Goal: Task Accomplishment & Management: Complete application form

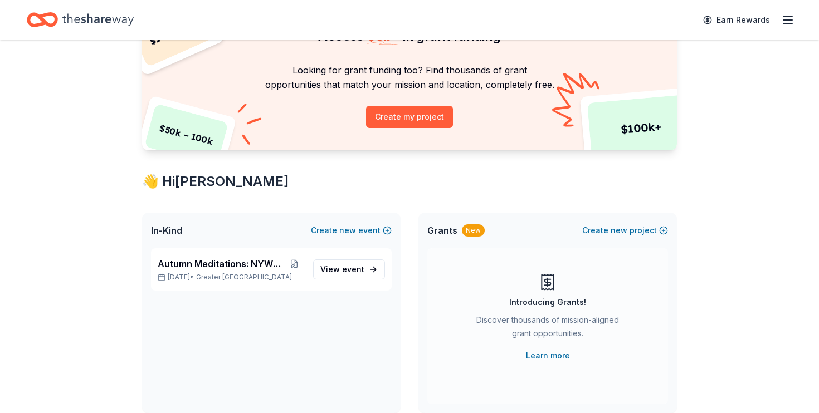
scroll to position [102, 0]
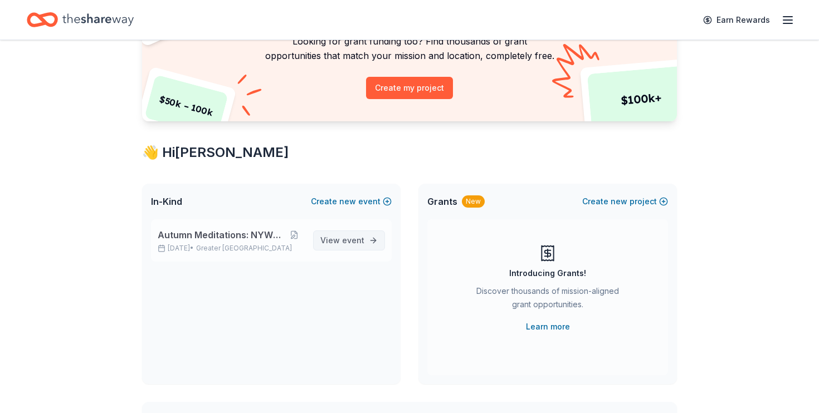
click at [352, 239] on span "event" at bounding box center [353, 240] width 22 height 9
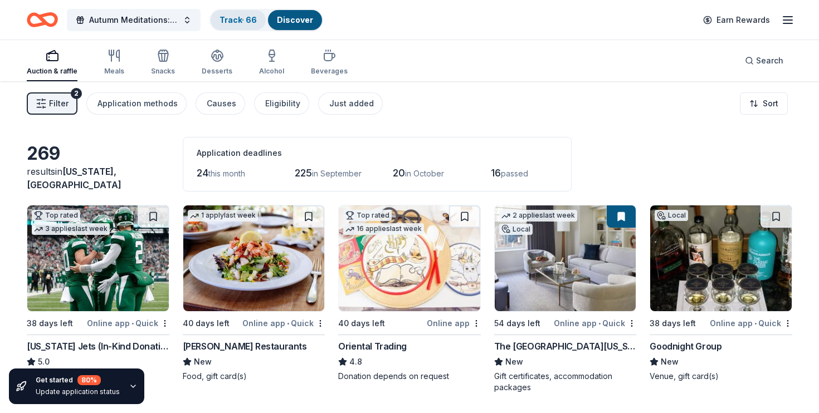
click at [244, 19] on link "Track · 66" at bounding box center [238, 19] width 37 height 9
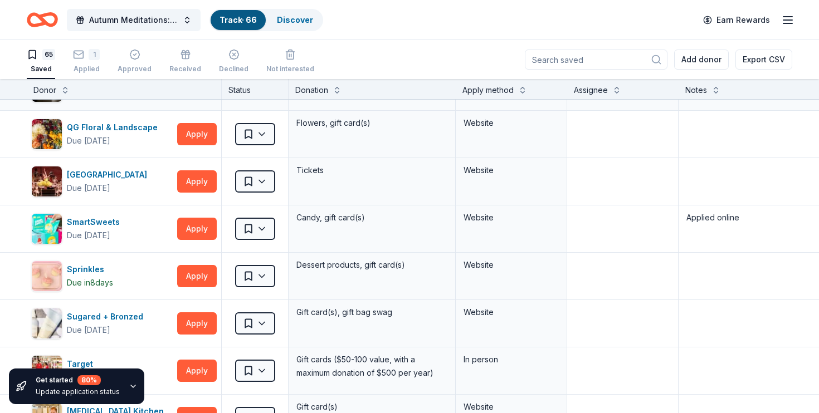
scroll to position [2323, 0]
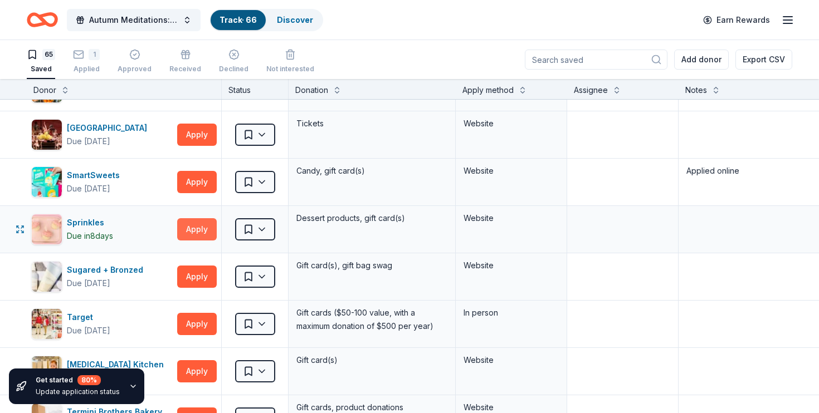
click at [198, 229] on button "Apply" at bounding box center [197, 229] width 40 height 22
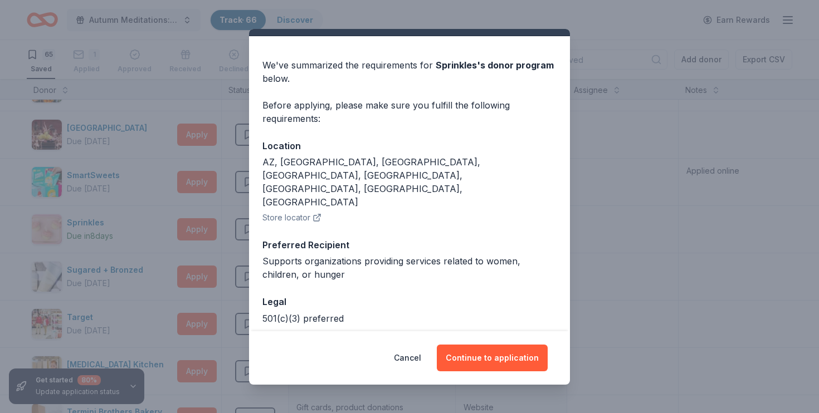
scroll to position [21, 0]
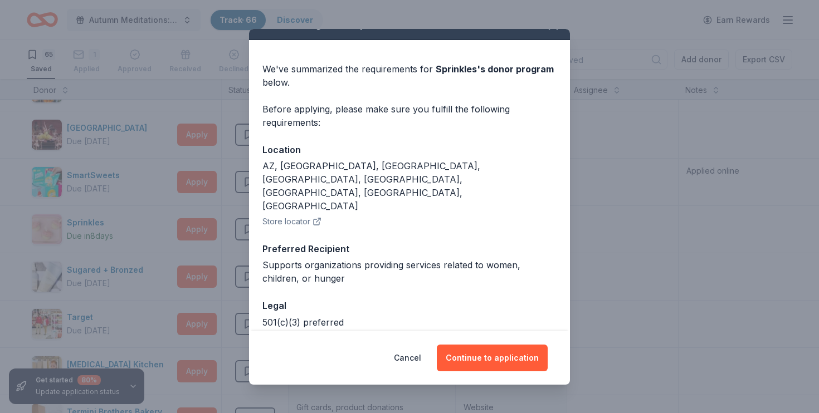
click at [624, 246] on div "Donor Program Requirements We've summarized the requirements for [PERSON_NAME] …" at bounding box center [409, 206] width 819 height 413
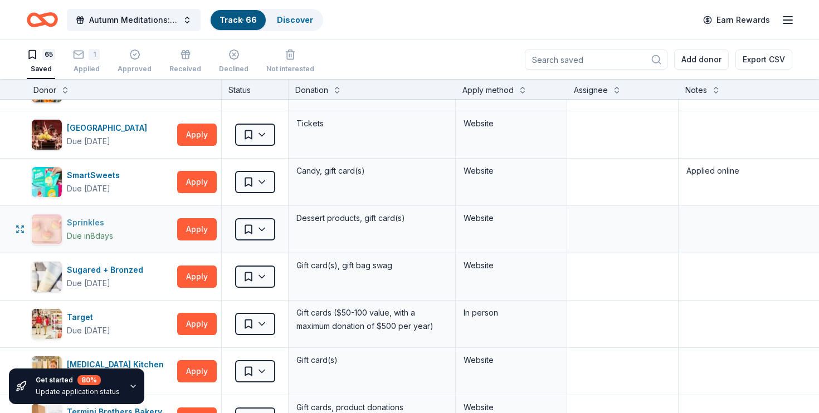
click at [96, 230] on div "Due [DATE]" at bounding box center [90, 236] width 46 height 13
click at [249, 235] on html "Autumn Meditations: NYWC at 41 Track · 66 Discover Earn Rewards 65 Saved 1 Appl…" at bounding box center [409, 206] width 819 height 413
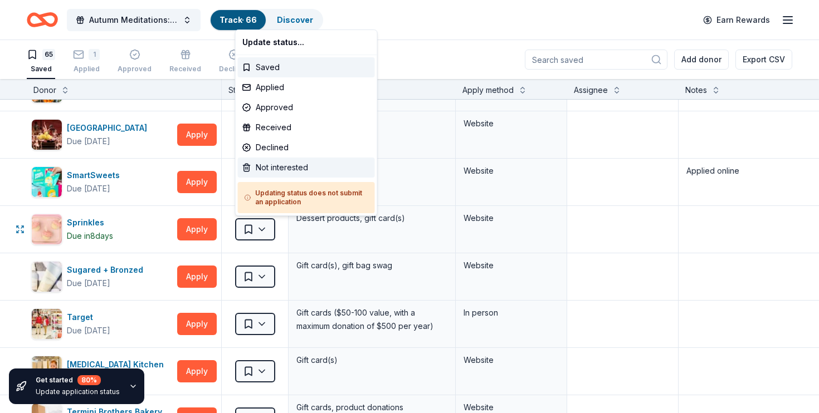
click at [275, 171] on div "Not interested" at bounding box center [306, 168] width 137 height 20
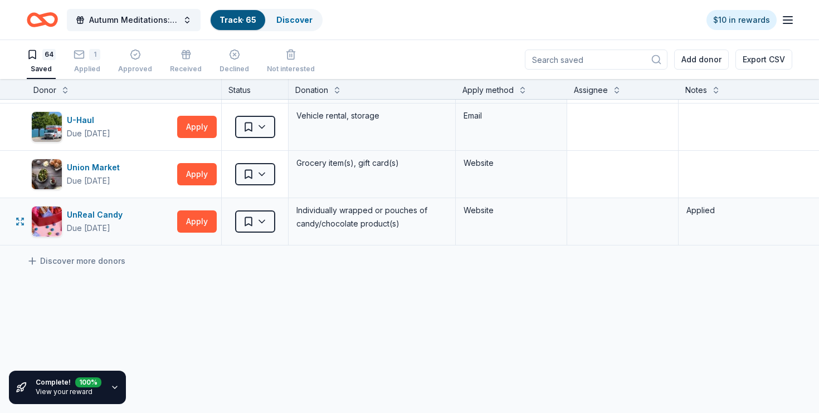
scroll to position [2909, 0]
click at [251, 222] on html "Autumn Meditations: NYWC at 41 Track · 65 Discover $10 in rewards 64 Saved 1 Ap…" at bounding box center [409, 206] width 819 height 413
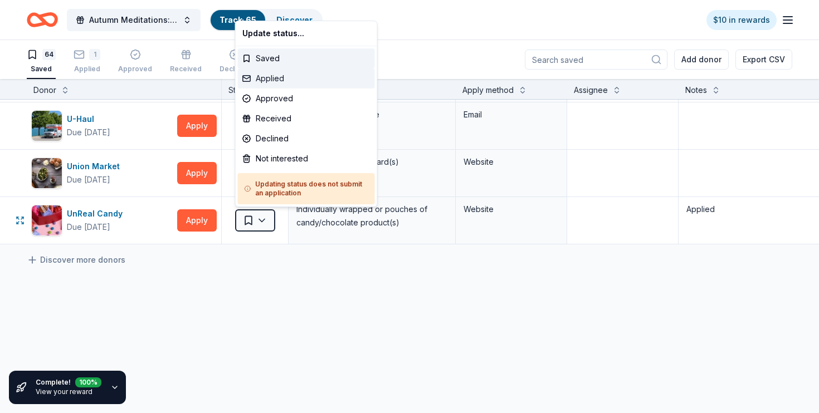
click at [288, 78] on div "Applied" at bounding box center [306, 79] width 137 height 20
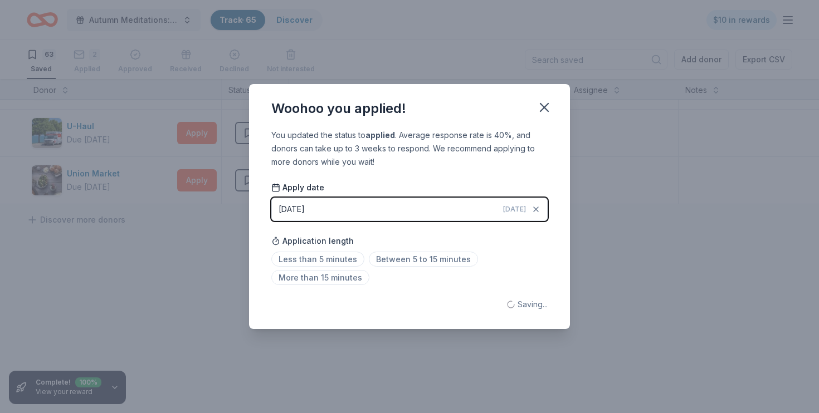
scroll to position [2902, 0]
click at [323, 209] on button "[DATE] [DATE]" at bounding box center [409, 209] width 276 height 23
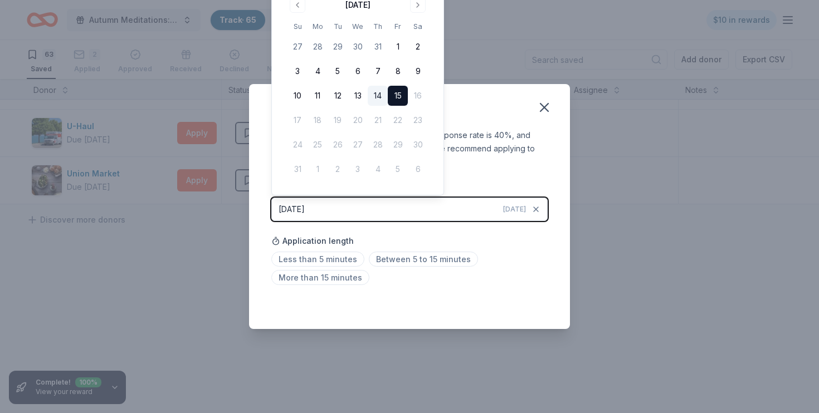
click at [377, 90] on button "14" at bounding box center [378, 96] width 20 height 20
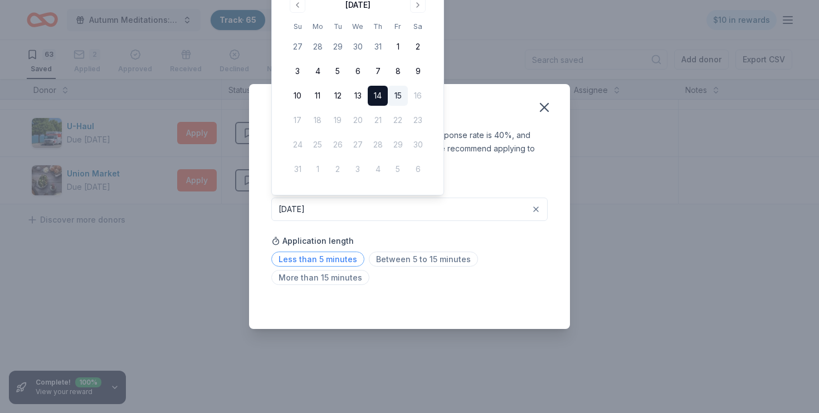
click at [323, 261] on span "Less than 5 minutes" at bounding box center [317, 259] width 93 height 15
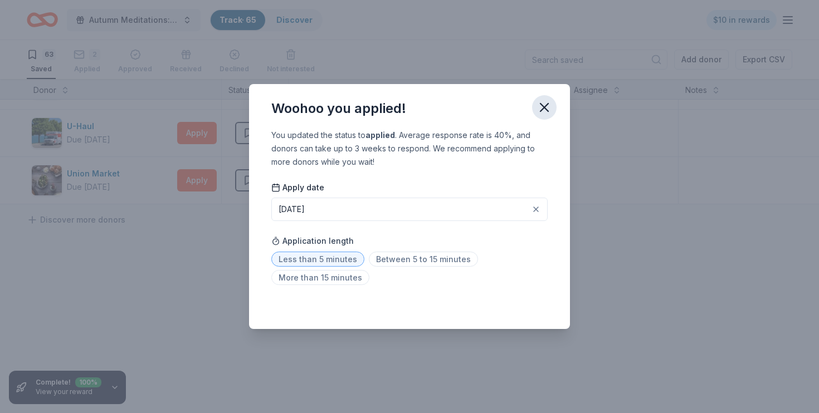
click at [540, 109] on icon "button" at bounding box center [545, 108] width 16 height 16
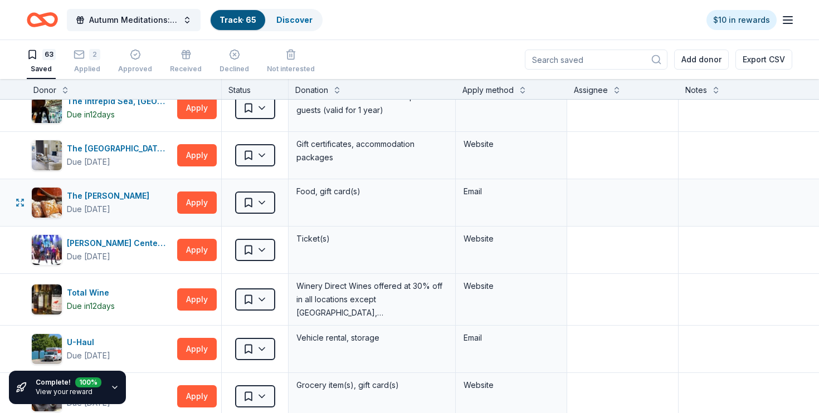
scroll to position [2682, 0]
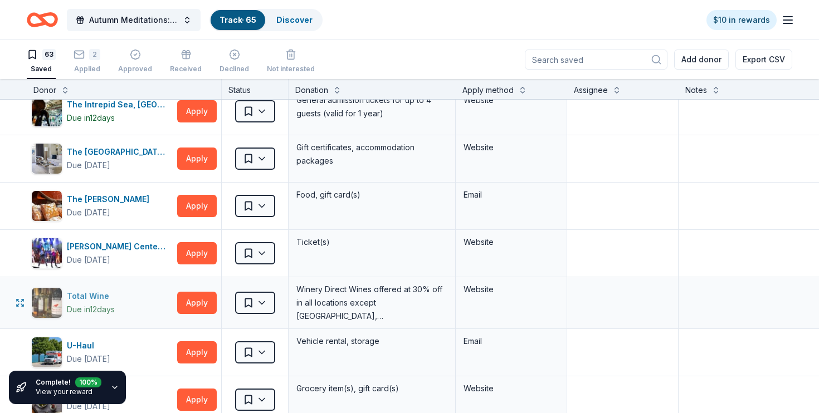
click at [112, 299] on div "Total Wine" at bounding box center [91, 296] width 48 height 13
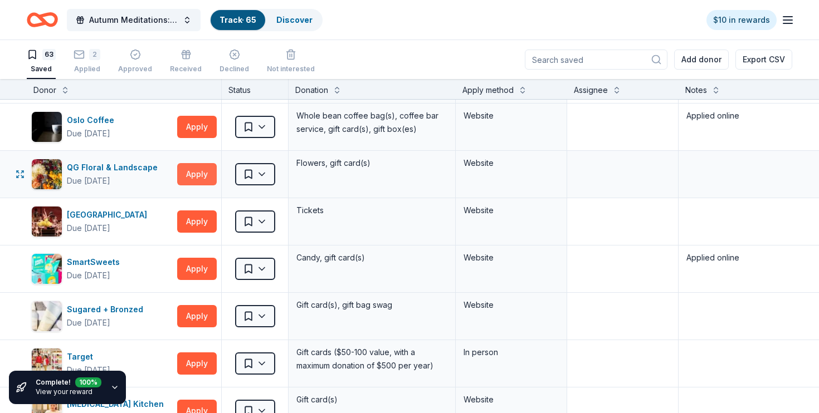
scroll to position [2235, 0]
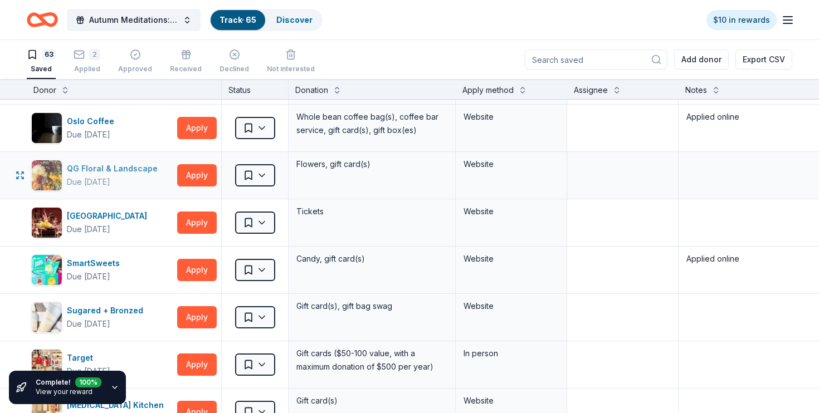
click at [122, 166] on div "QG Floral & Landscape" at bounding box center [114, 168] width 95 height 13
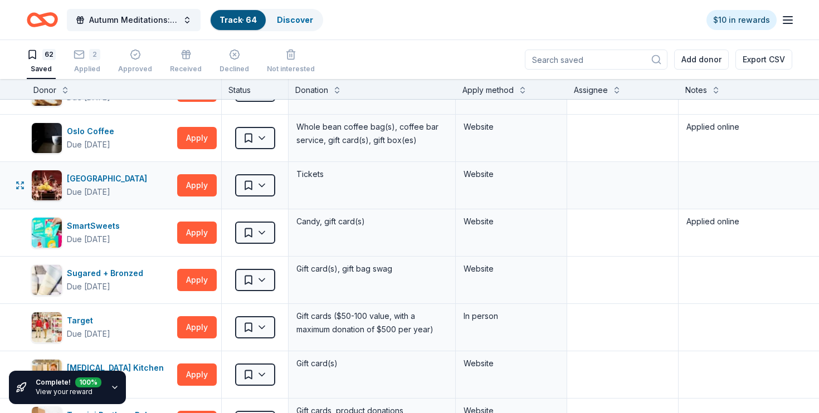
scroll to position [2223, 0]
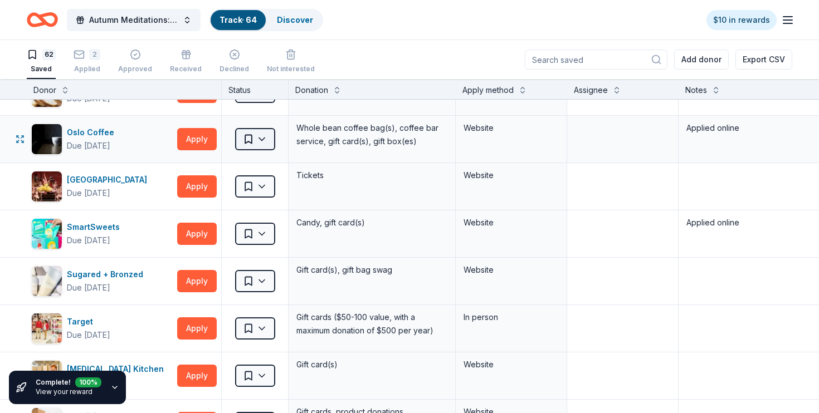
click at [272, 138] on html "Autumn Meditations: NYWC at 41 Track · 64 Discover $10 in rewards 62 Saved 2 Ap…" at bounding box center [409, 206] width 819 height 413
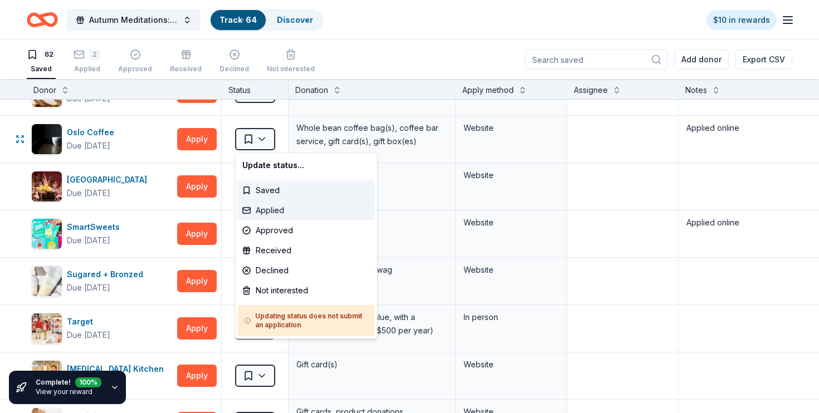
click at [269, 209] on div "Applied" at bounding box center [306, 211] width 137 height 20
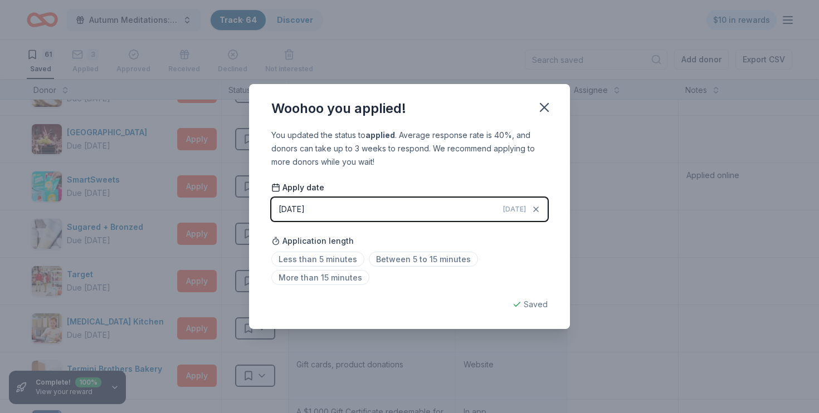
click at [299, 209] on div "[DATE]" at bounding box center [292, 209] width 26 height 13
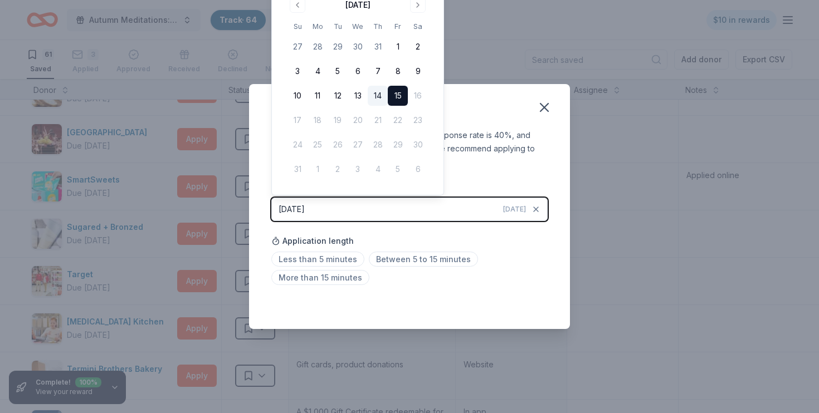
click at [378, 93] on button "14" at bounding box center [378, 96] width 20 height 20
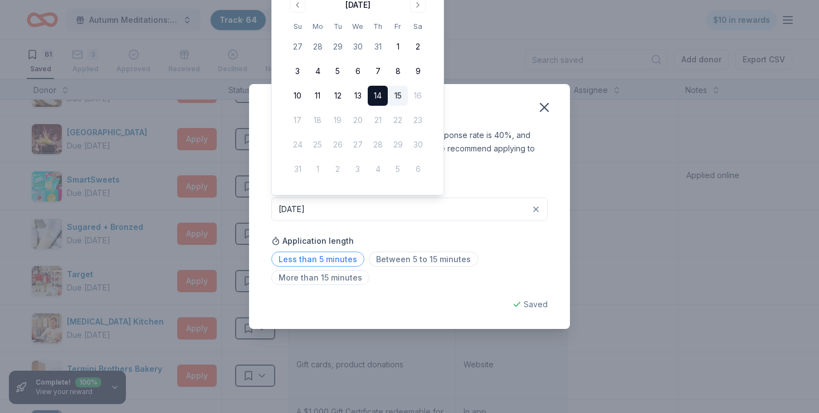
click at [322, 257] on span "Less than 5 minutes" at bounding box center [317, 259] width 93 height 15
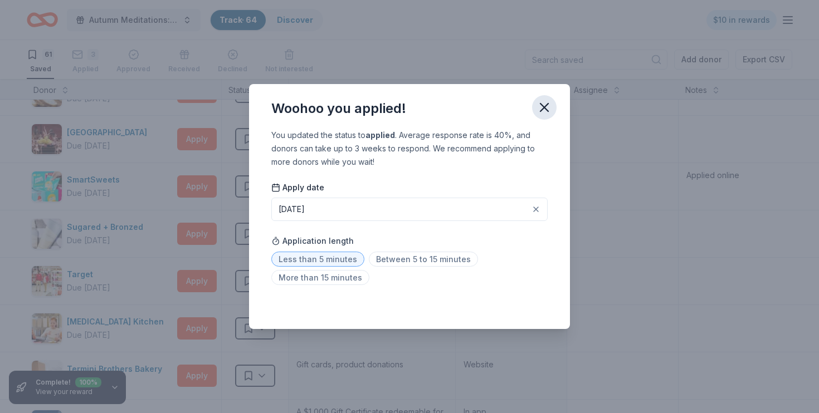
click at [545, 106] on icon "button" at bounding box center [545, 108] width 16 height 16
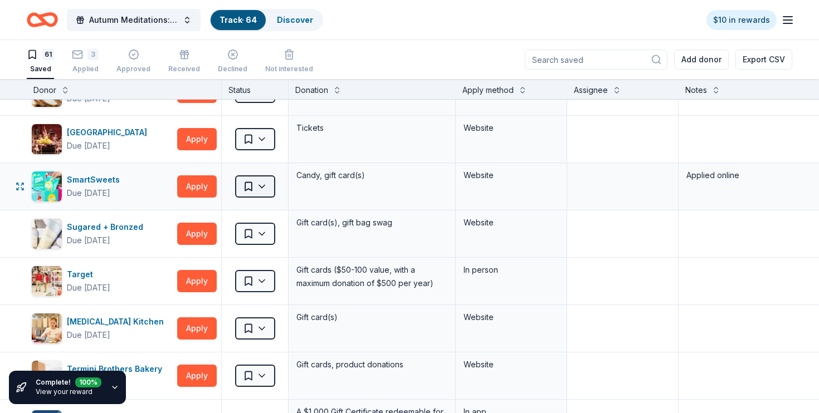
click at [265, 187] on html "Autumn Meditations: NYWC at 41 Track · 64 Discover $10 in rewards 61 Saved 3 Ap…" at bounding box center [409, 206] width 819 height 413
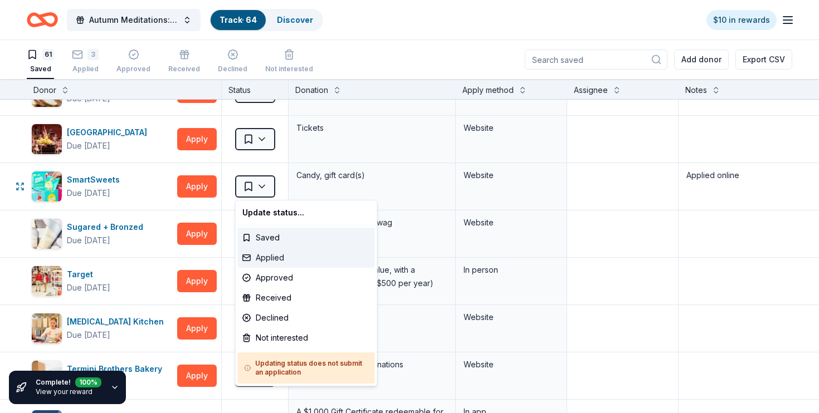
click at [271, 255] on div "Applied" at bounding box center [306, 258] width 137 height 20
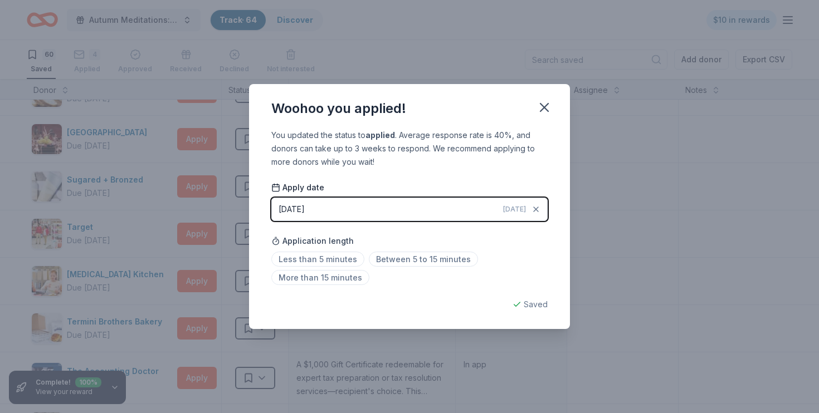
click at [324, 200] on button "[DATE] [DATE]" at bounding box center [409, 209] width 276 height 23
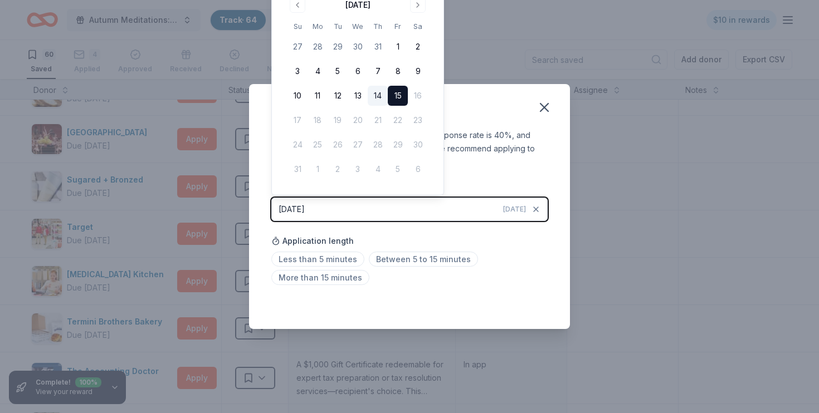
click at [378, 93] on button "14" at bounding box center [378, 96] width 20 height 20
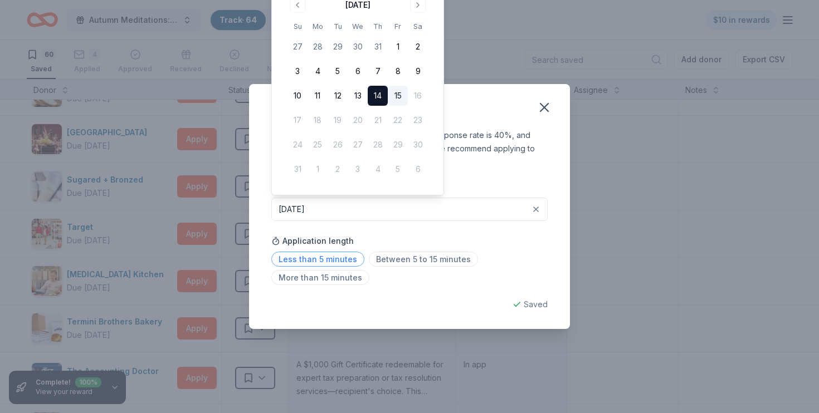
click at [323, 260] on span "Less than 5 minutes" at bounding box center [317, 259] width 93 height 15
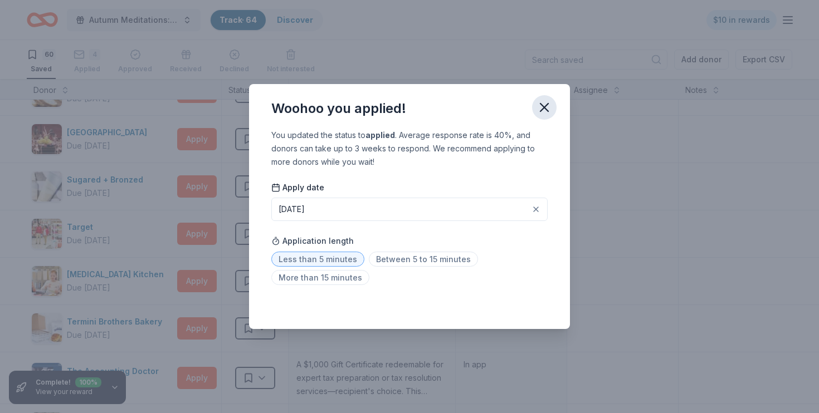
click at [546, 105] on icon "button" at bounding box center [545, 108] width 16 height 16
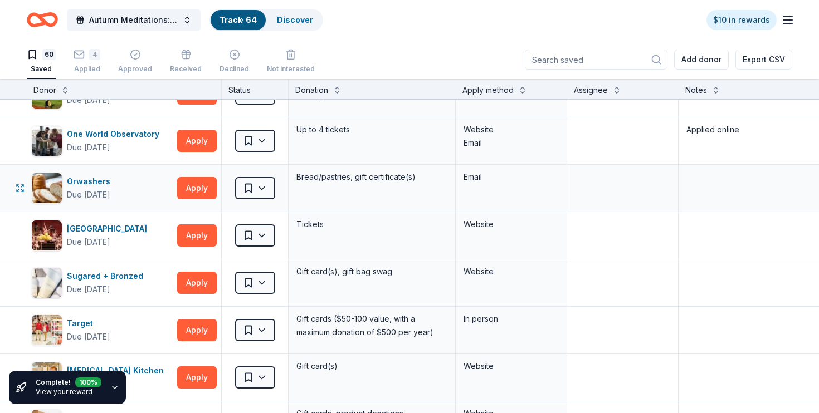
scroll to position [2126, 0]
click at [263, 140] on html "Autumn Meditations: NYWC at 41 Track · 64 Discover $10 in rewards 60 Saved 4 Ap…" at bounding box center [409, 206] width 819 height 413
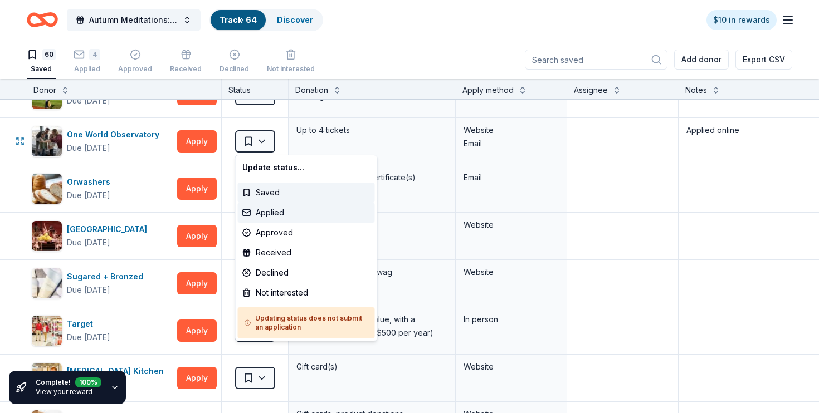
click at [269, 212] on div "Applied" at bounding box center [306, 213] width 137 height 20
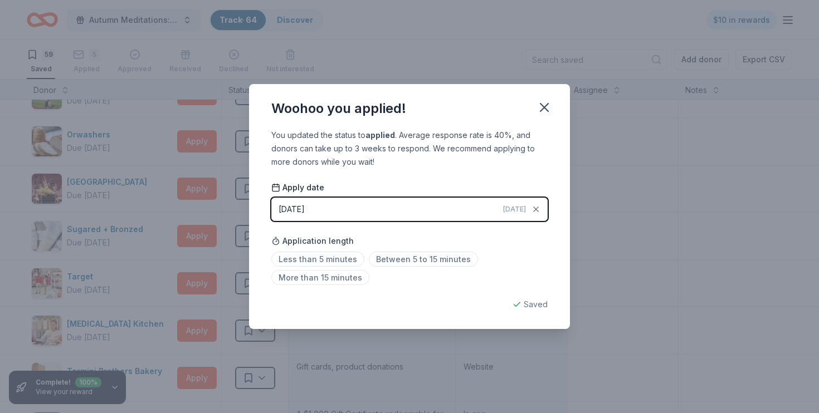
click at [305, 206] on div "[DATE]" at bounding box center [292, 209] width 26 height 13
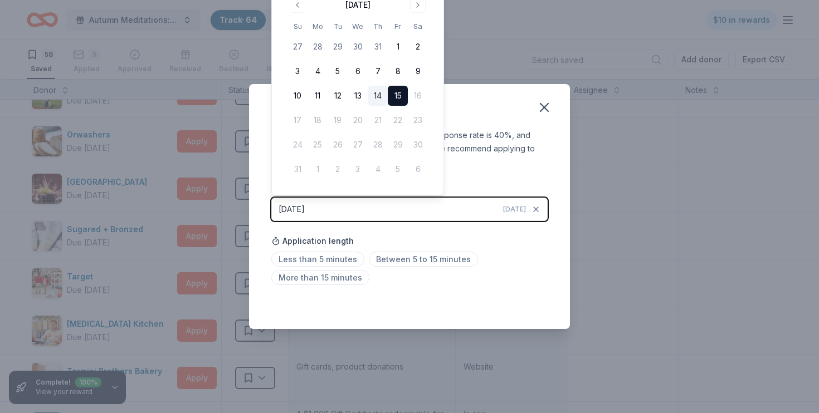
click at [377, 95] on button "14" at bounding box center [378, 96] width 20 height 20
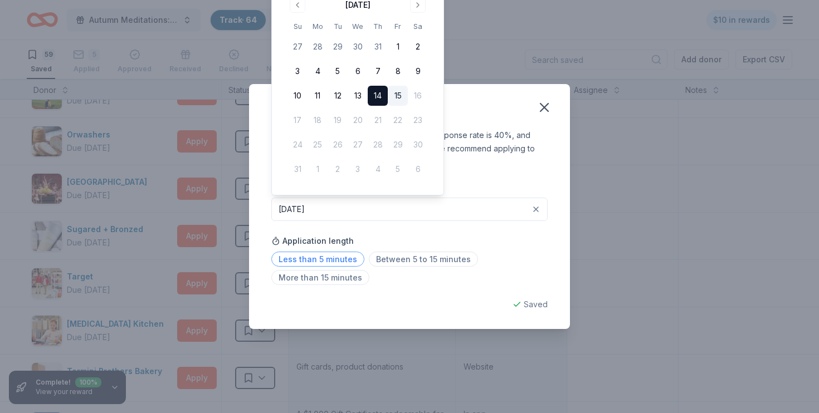
click at [316, 258] on span "Less than 5 minutes" at bounding box center [317, 259] width 93 height 15
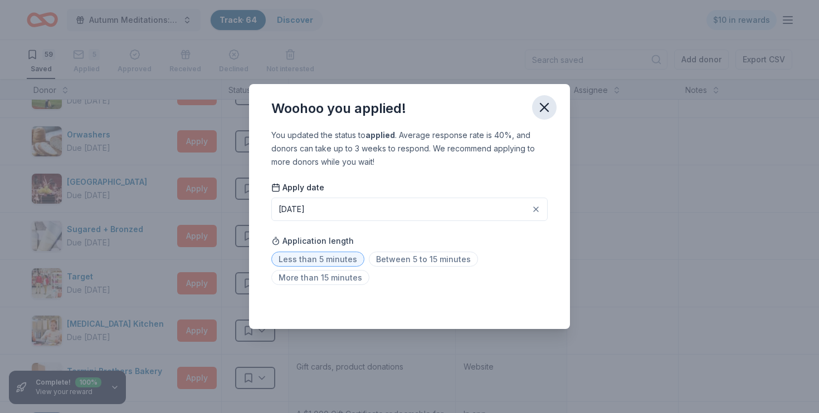
click at [544, 105] on icon "button" at bounding box center [545, 108] width 16 height 16
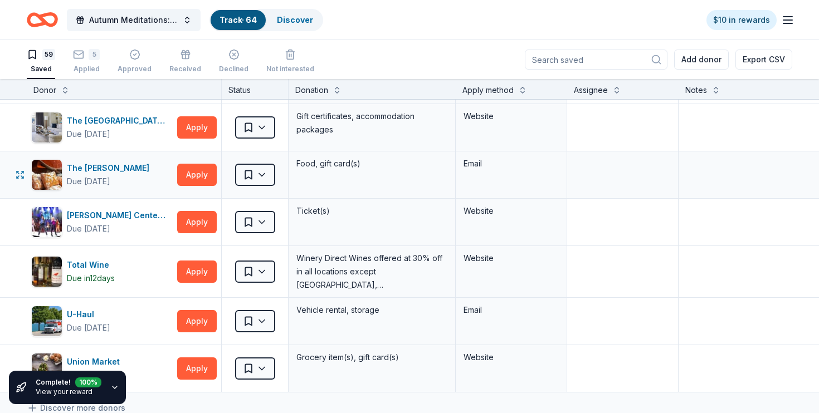
scroll to position [2532, 0]
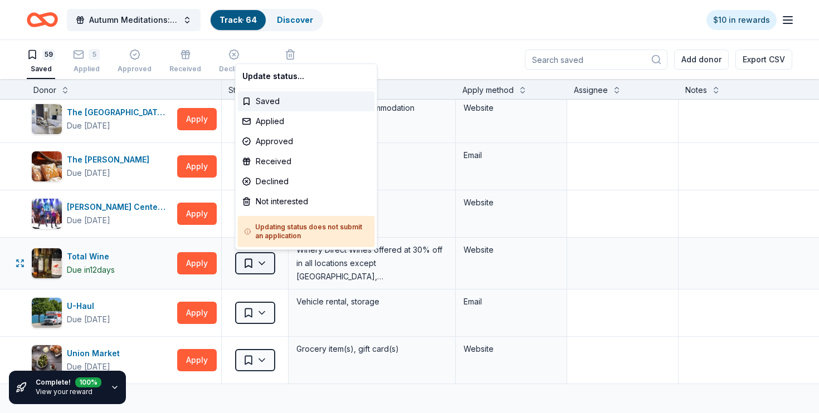
click at [251, 262] on html "Autumn Meditations: NYWC at 41 Track · 64 Discover $10 in rewards 59 Saved 5 Ap…" at bounding box center [409, 206] width 819 height 413
click at [288, 122] on div "Applied" at bounding box center [306, 121] width 137 height 20
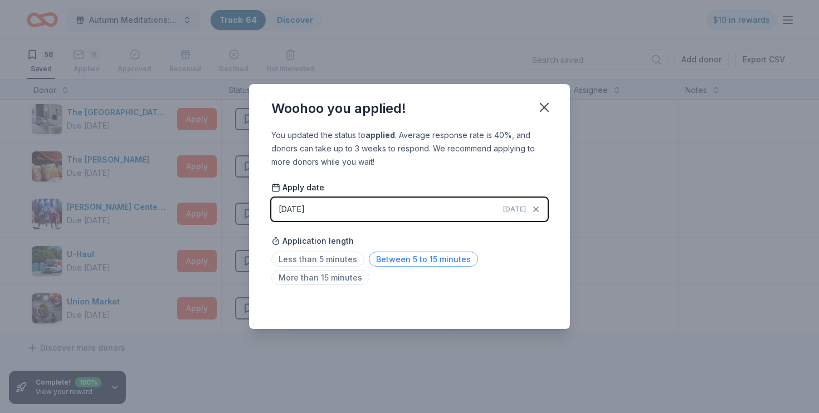
click at [407, 262] on span "Between 5 to 15 minutes" at bounding box center [423, 259] width 109 height 15
click at [546, 104] on icon "button" at bounding box center [545, 108] width 16 height 16
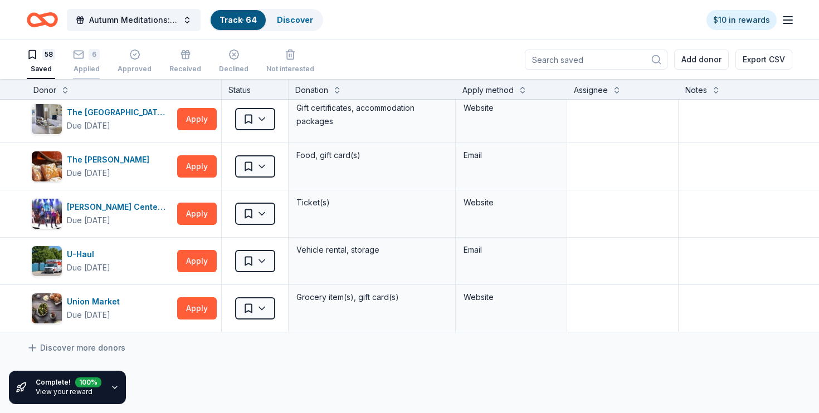
click at [79, 61] on div "6 Applied" at bounding box center [86, 55] width 27 height 25
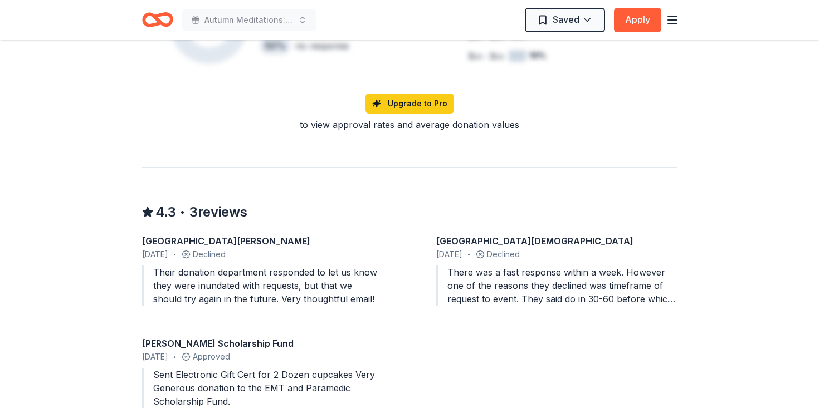
scroll to position [509, 0]
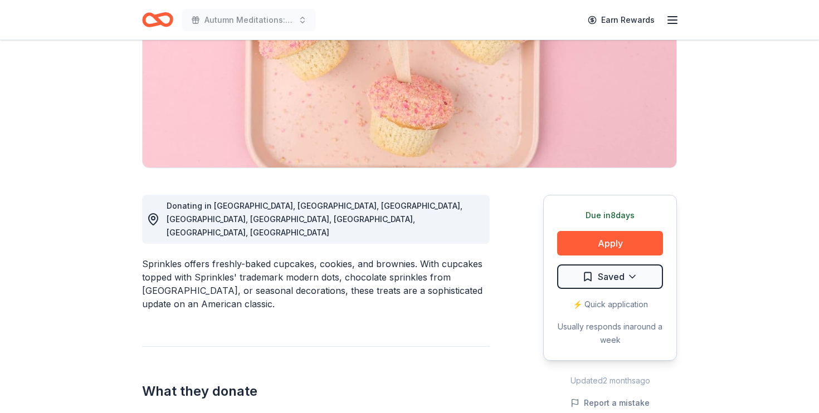
scroll to position [167, 0]
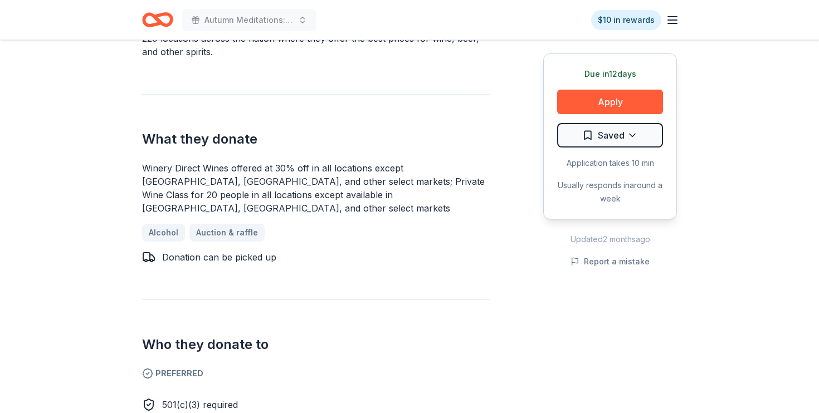
scroll to position [272, 0]
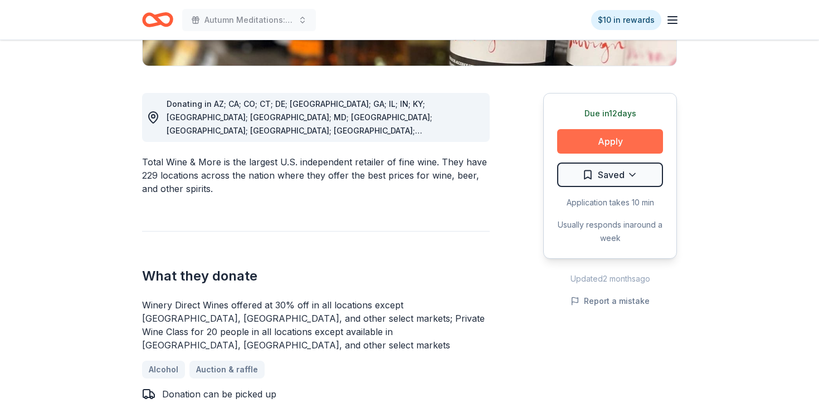
click at [602, 137] on button "Apply" at bounding box center [610, 141] width 106 height 25
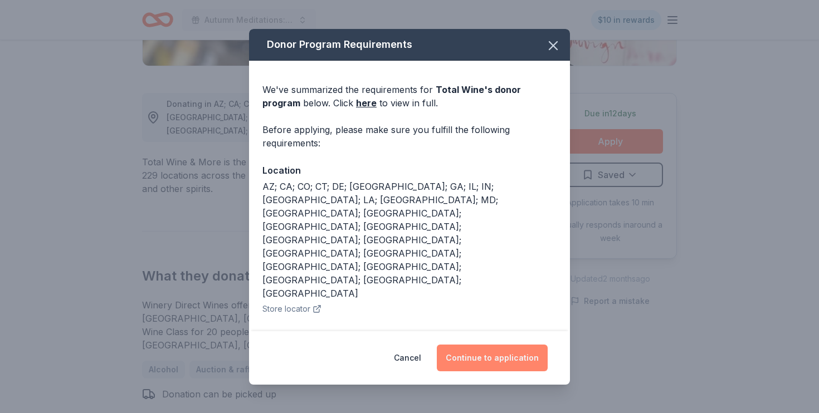
click at [509, 348] on button "Continue to application" at bounding box center [492, 358] width 111 height 27
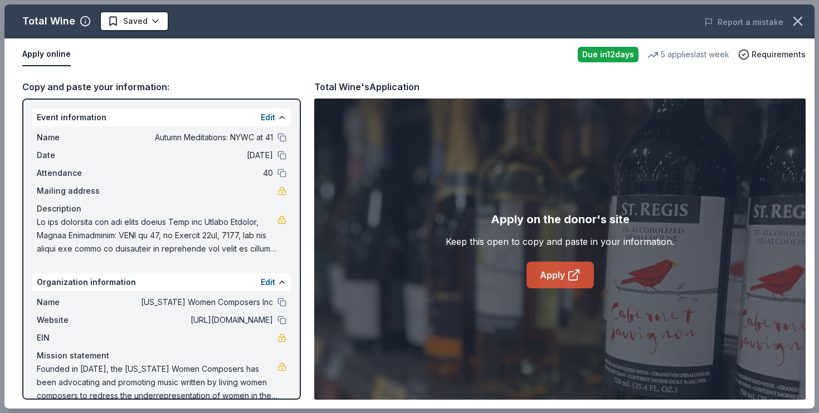
click at [554, 273] on link "Apply" at bounding box center [560, 275] width 67 height 27
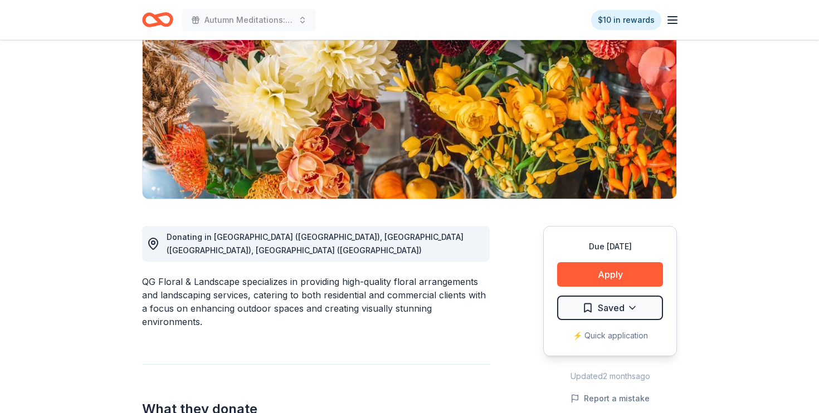
scroll to position [140, 0]
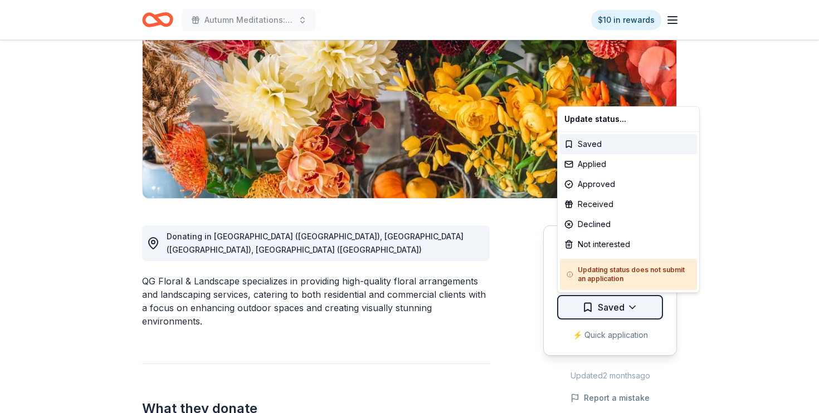
click at [603, 274] on html "Autumn Meditations: NYWC at 41 $10 in rewards Due in 23 days Share QG Floral & …" at bounding box center [409, 66] width 819 height 413
click at [606, 241] on div "Not interested" at bounding box center [628, 245] width 137 height 20
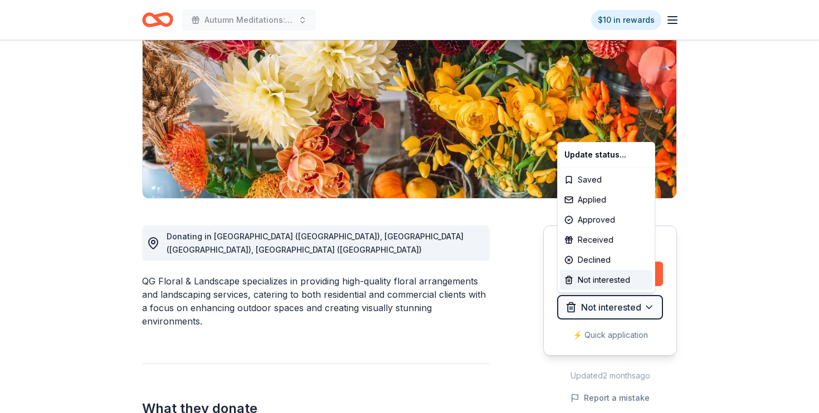
click at [772, 73] on html "Autumn Meditations: NYWC at 41 $10 in rewards Due in 23 days Share QG Floral & …" at bounding box center [409, 66] width 819 height 413
